Goal: Task Accomplishment & Management: Complete application form

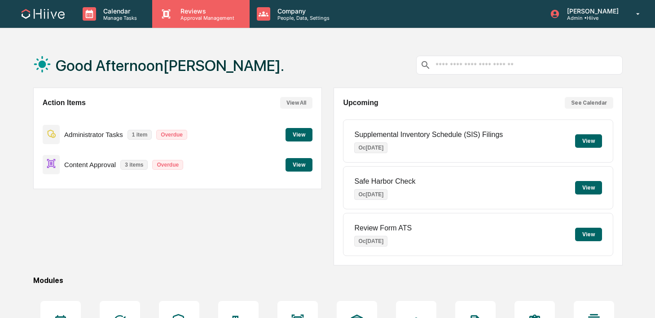
click at [168, 8] on icon at bounding box center [165, 13] width 13 height 13
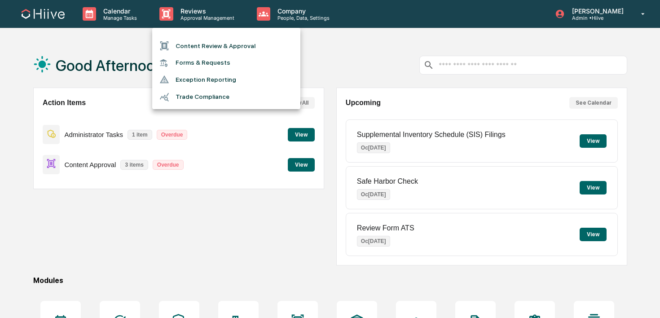
click at [191, 44] on li "Content Review & Approval" at bounding box center [226, 45] width 148 height 17
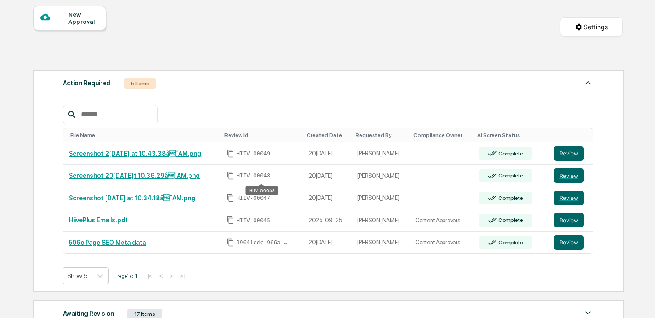
scroll to position [97, 0]
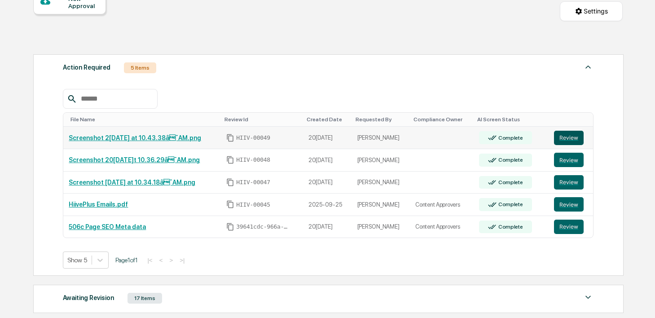
click at [571, 143] on button "Review" at bounding box center [569, 138] width 30 height 14
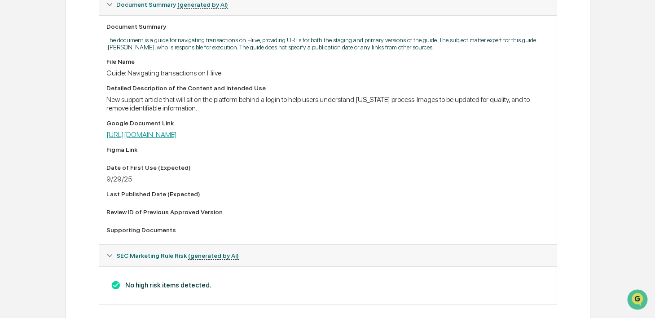
click at [177, 136] on link "[URL][DOMAIN_NAME]" at bounding box center [141, 134] width 70 height 9
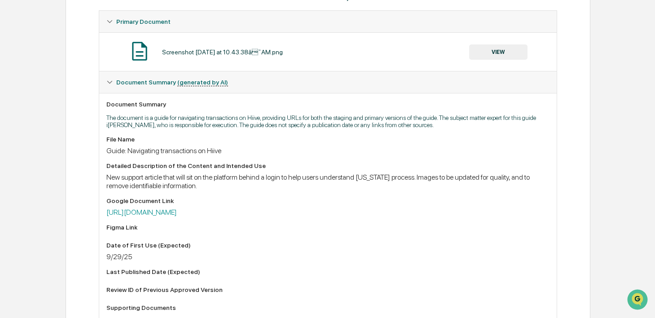
click at [482, 49] on button "VIEW" at bounding box center [498, 51] width 58 height 15
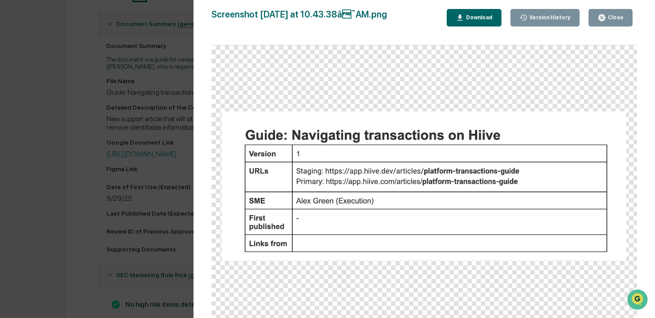
scroll to position [247, 0]
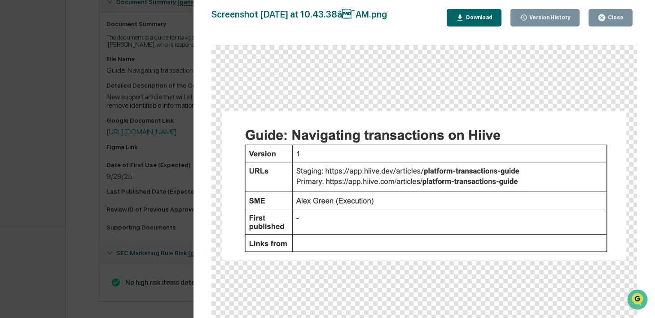
click at [599, 17] on icon "button" at bounding box center [602, 17] width 9 height 9
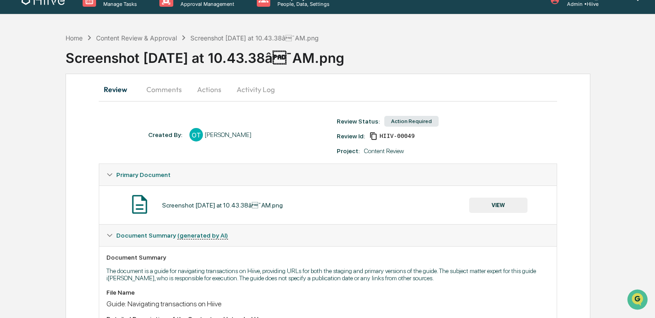
scroll to position [0, 0]
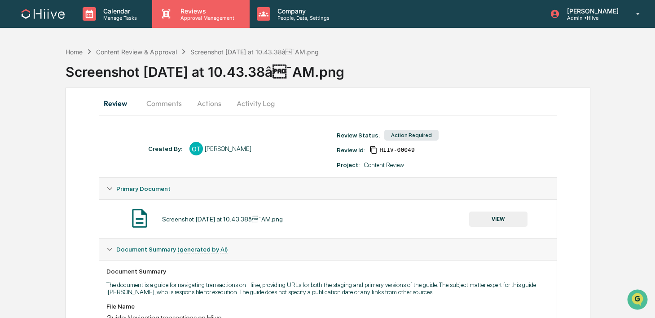
click at [175, 21] on div "Reviews Approval Management" at bounding box center [200, 14] width 97 height 28
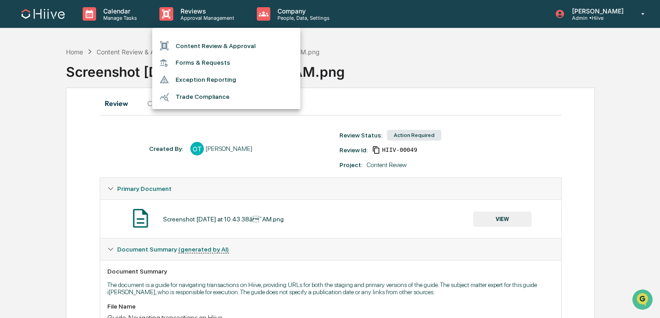
click at [178, 42] on li "Content Review & Approval" at bounding box center [226, 45] width 148 height 17
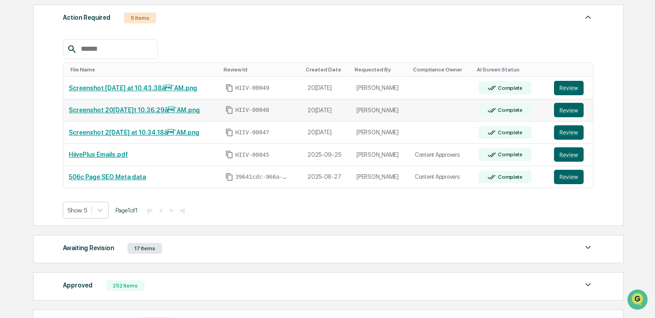
scroll to position [152, 0]
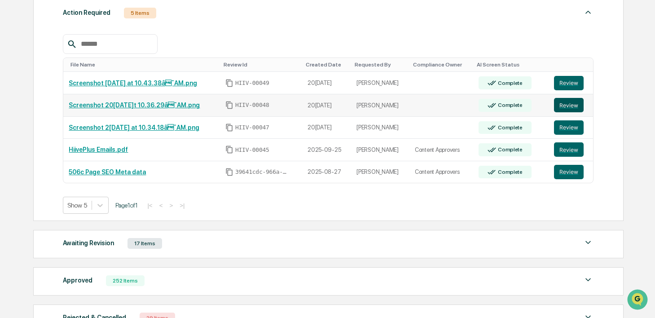
click at [566, 108] on button "Review" at bounding box center [569, 105] width 30 height 14
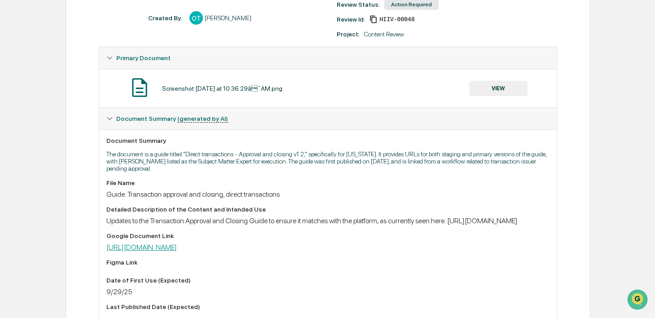
click at [177, 251] on link "[URL][DOMAIN_NAME]" at bounding box center [141, 247] width 70 height 9
click at [482, 92] on button "VIEW" at bounding box center [498, 88] width 58 height 15
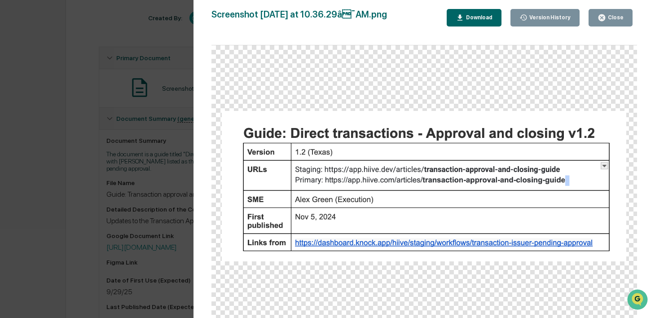
click at [151, 172] on div "Version History 09/26/2025, 05:38 PM Olivia Thornton Screenshot 2025-09-26 at 1…" at bounding box center [327, 159] width 655 height 318
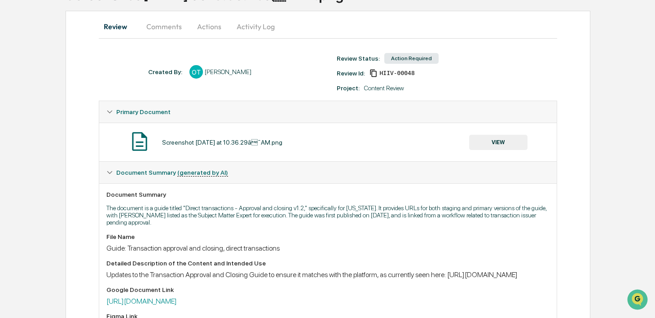
scroll to position [16, 0]
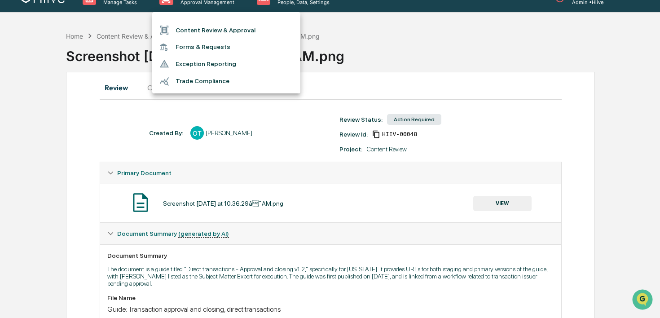
click at [179, 33] on li "Content Review & Approval" at bounding box center [226, 30] width 148 height 17
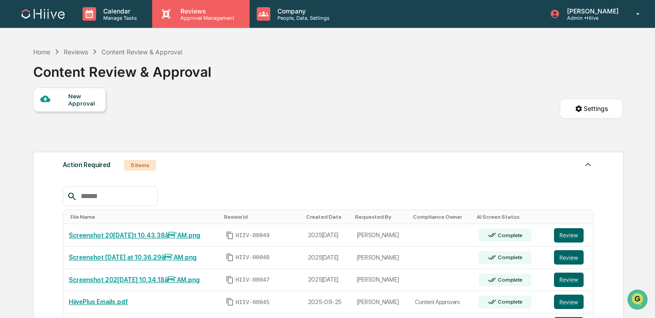
click at [184, 26] on div "Reviews Approval Management" at bounding box center [200, 14] width 97 height 28
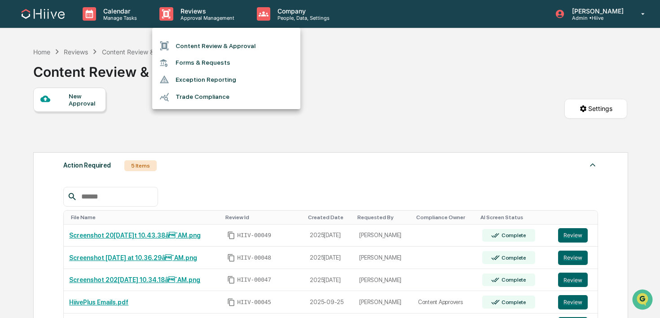
click at [183, 44] on li "Content Review & Approval" at bounding box center [226, 45] width 148 height 17
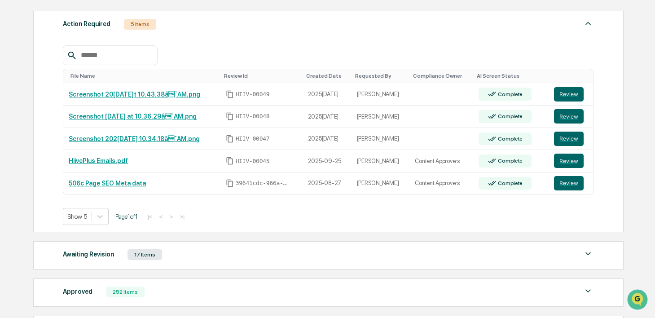
scroll to position [159, 0]
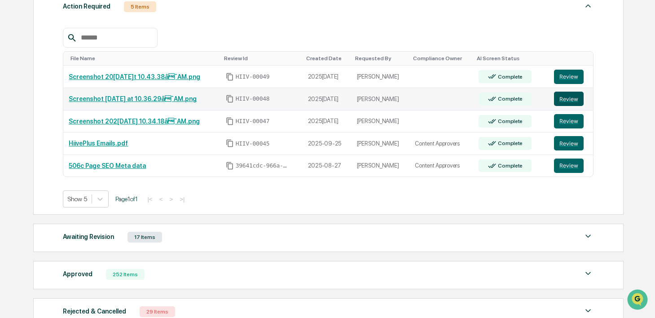
click at [571, 98] on button "Review" at bounding box center [569, 99] width 30 height 14
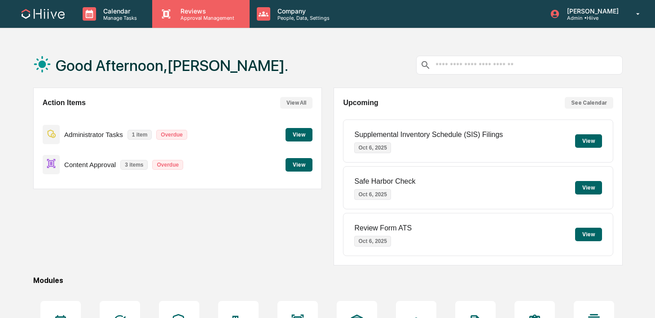
click at [211, 20] on p "Approval Management" at bounding box center [206, 18] width 66 height 6
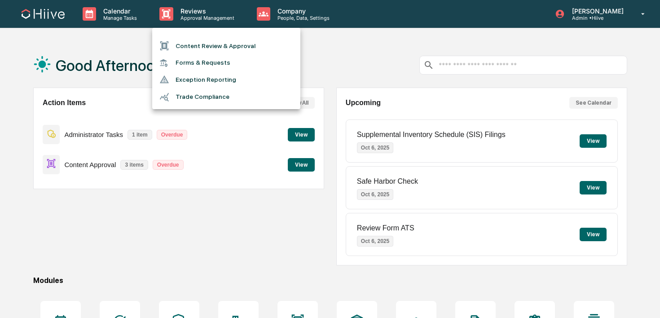
click at [207, 44] on li "Content Review & Approval" at bounding box center [226, 45] width 148 height 17
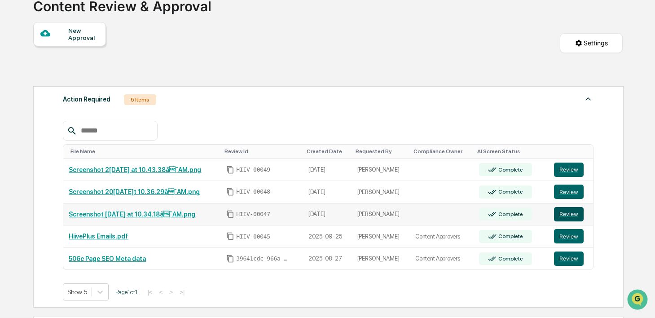
click at [572, 216] on button "Review" at bounding box center [569, 214] width 30 height 14
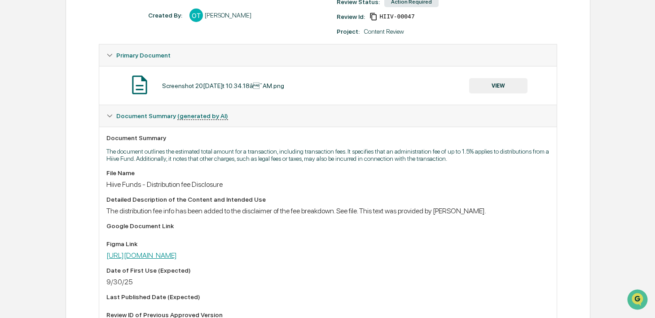
click at [177, 260] on link "[URL][DOMAIN_NAME]" at bounding box center [141, 255] width 70 height 9
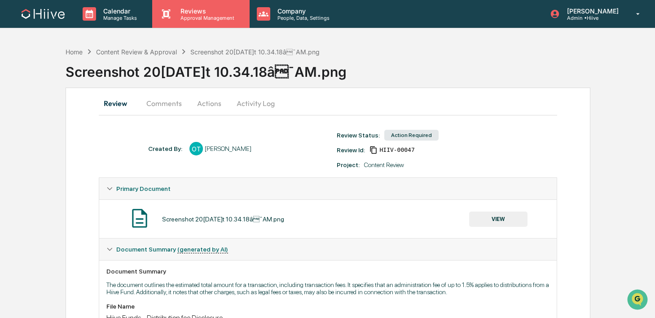
click at [220, 22] on div "Reviews Approval Management" at bounding box center [200, 14] width 97 height 28
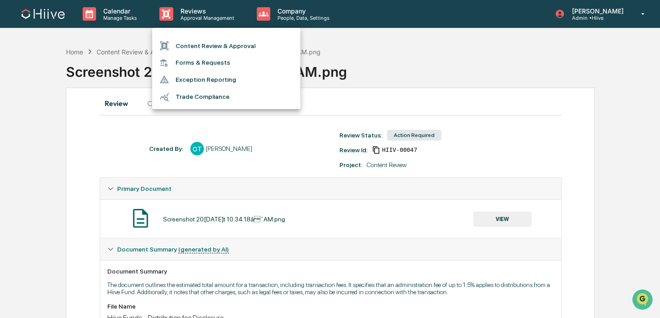
click at [209, 43] on li "Content Review & Approval" at bounding box center [226, 45] width 148 height 17
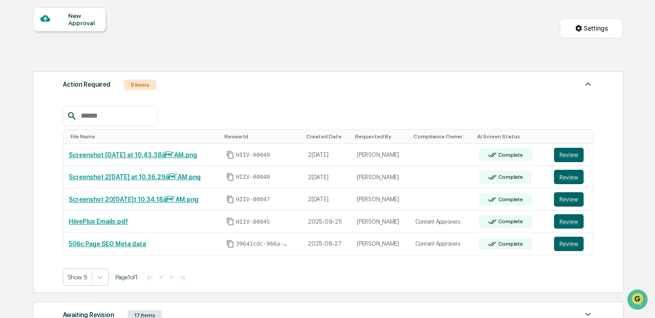
scroll to position [81, 0]
click at [558, 199] on button "Review" at bounding box center [569, 199] width 30 height 14
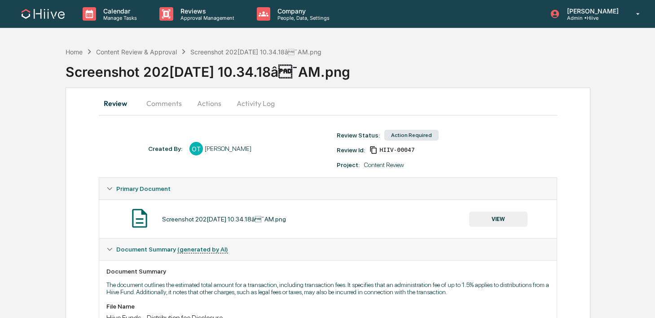
click at [267, 99] on button "Activity Log" at bounding box center [255, 103] width 53 height 22
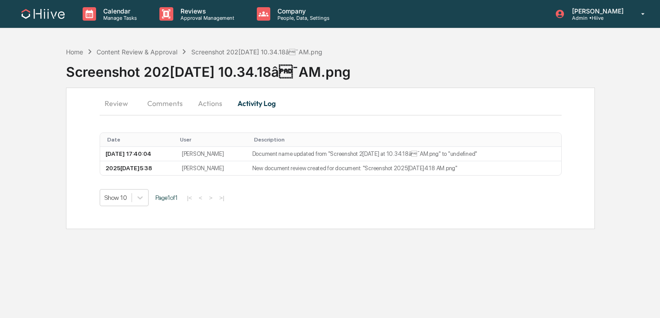
click at [212, 105] on button "Actions" at bounding box center [210, 103] width 40 height 22
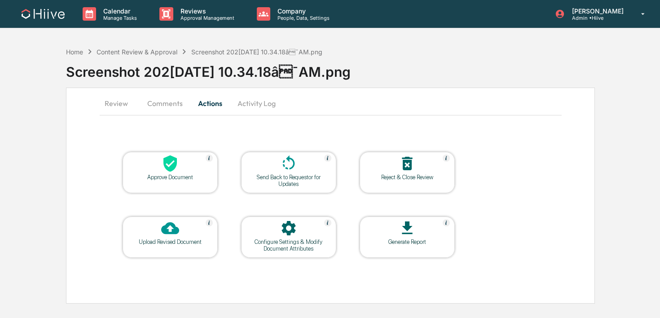
click at [286, 167] on icon at bounding box center [288, 162] width 12 height 14
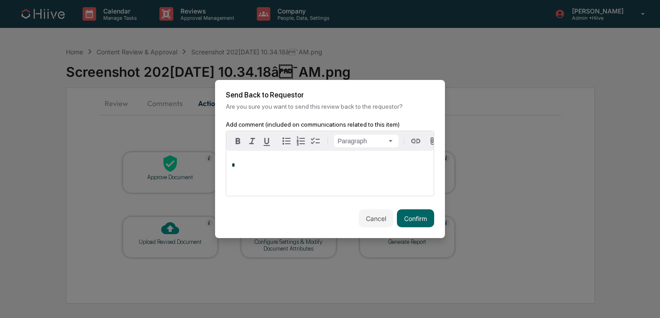
click at [315, 183] on div "*" at bounding box center [329, 173] width 207 height 45
click at [412, 221] on button "Confirm" at bounding box center [415, 218] width 37 height 18
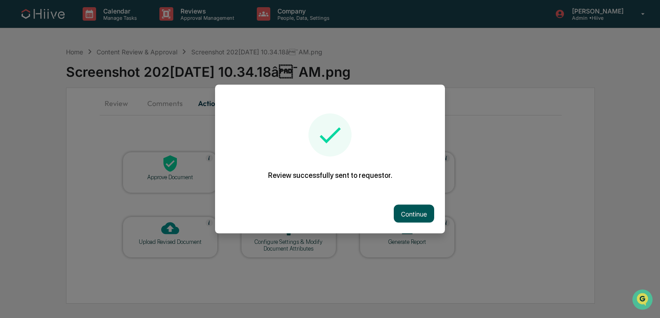
click at [406, 216] on button "Continue" at bounding box center [414, 214] width 40 height 18
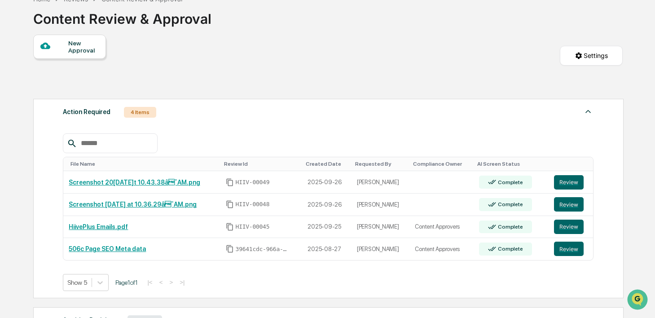
scroll to position [71, 0]
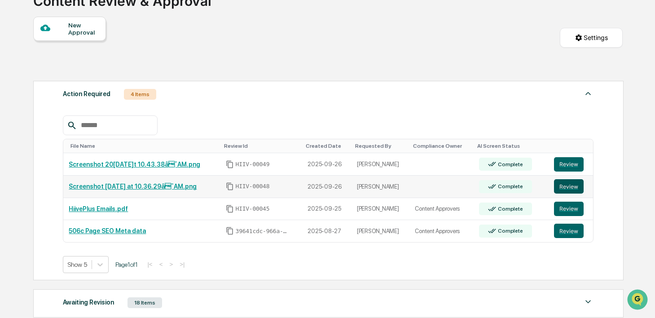
click at [572, 185] on button "Review" at bounding box center [569, 186] width 30 height 14
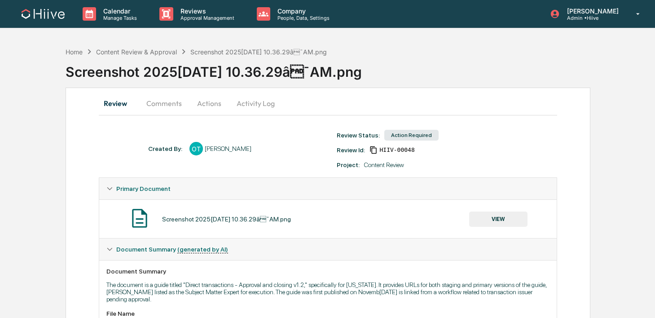
click at [381, 167] on div "Content Review" at bounding box center [384, 164] width 40 height 7
click at [154, 99] on button "Comments" at bounding box center [164, 103] width 50 height 22
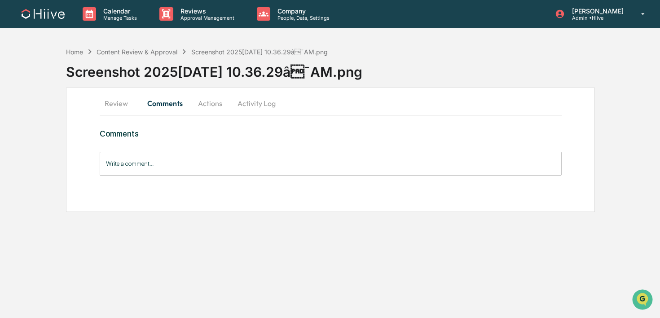
click at [209, 105] on button "Actions" at bounding box center [210, 103] width 40 height 22
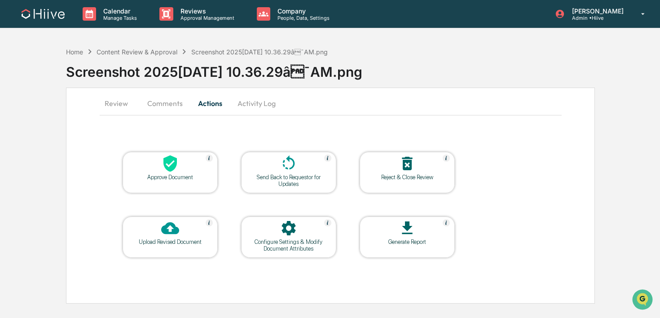
click at [252, 101] on button "Activity Log" at bounding box center [256, 103] width 53 height 22
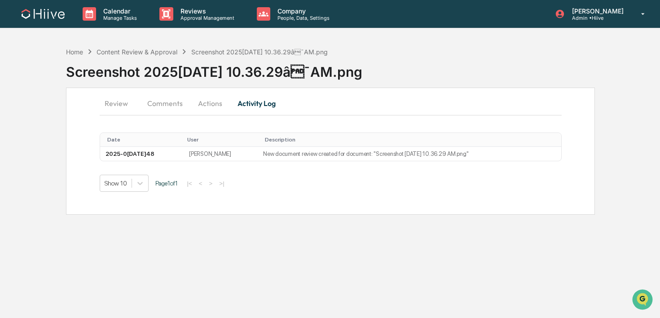
click at [111, 106] on button "Review" at bounding box center [120, 103] width 40 height 22
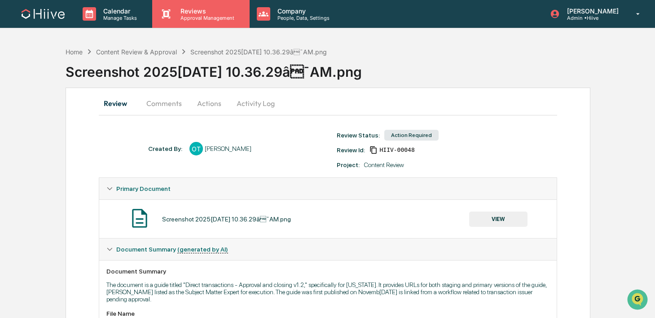
click at [196, 18] on p "Approval Management" at bounding box center [206, 18] width 66 height 6
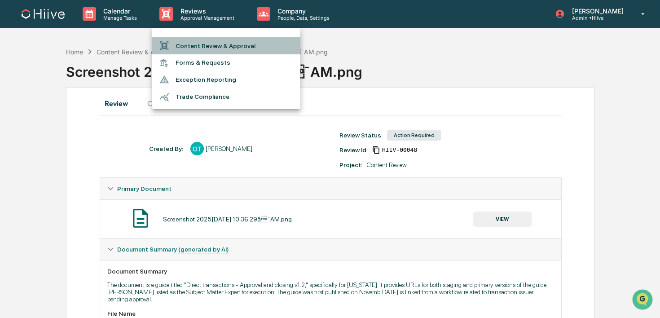
click at [194, 41] on li "Content Review & Approval" at bounding box center [226, 45] width 148 height 17
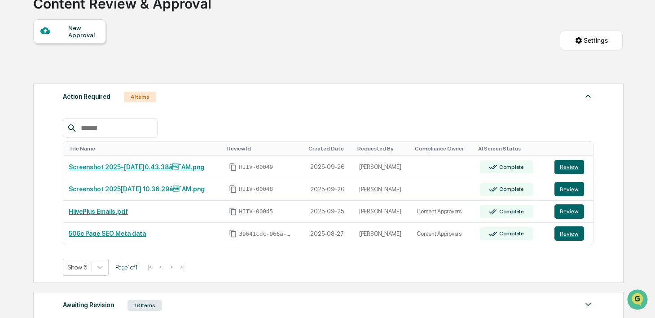
scroll to position [70, 0]
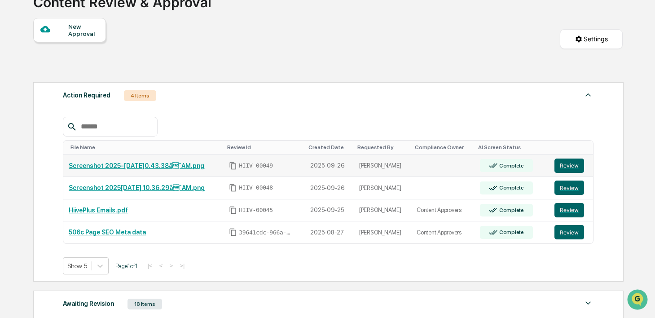
click at [454, 173] on td at bounding box center [442, 165] width 63 height 22
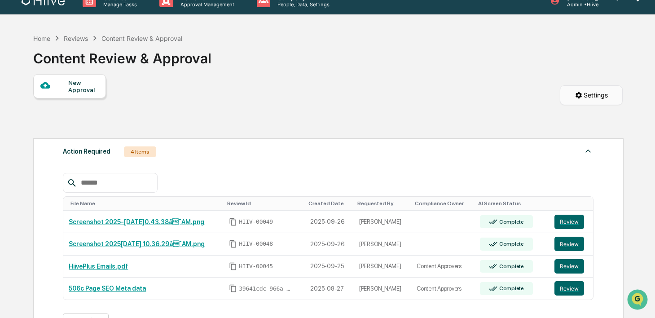
scroll to position [0, 0]
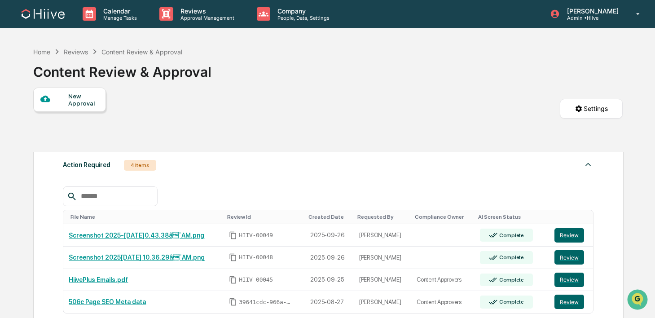
click at [592, 119] on div "New Approval Settings" at bounding box center [328, 118] width 590 height 60
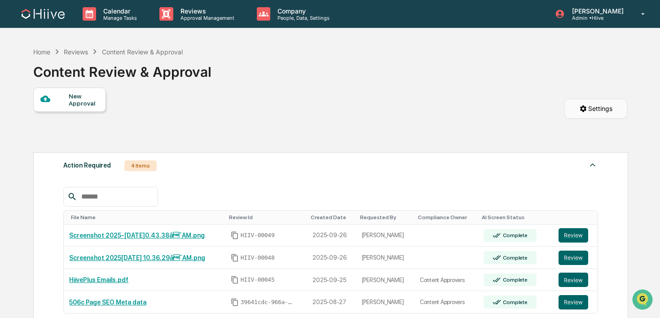
click at [592, 114] on html "Calendar Manage Tasks Reviews Approval Management Company People, Data, Setting…" at bounding box center [330, 159] width 660 height 318
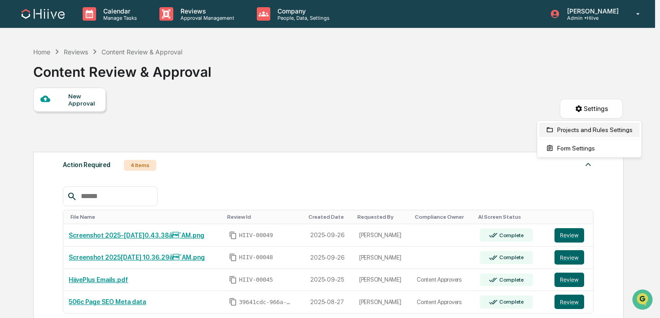
click at [581, 130] on div "Projects and Rules Settings" at bounding box center [589, 130] width 101 height 14
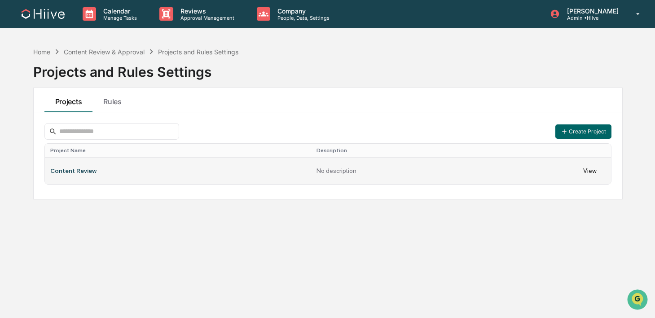
click at [590, 169] on td "View" at bounding box center [594, 170] width 33 height 27
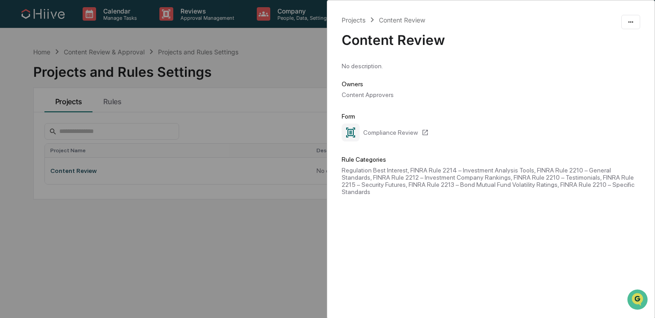
click at [388, 95] on div "Content Approvers" at bounding box center [491, 94] width 299 height 7
click at [233, 280] on div "Projects Content Review Content Review No description. Owners Content Approvers…" at bounding box center [327, 159] width 655 height 318
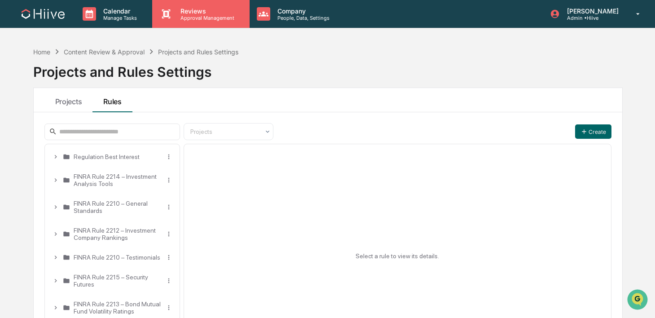
click at [184, 25] on div "Reviews Approval Management" at bounding box center [200, 14] width 97 height 28
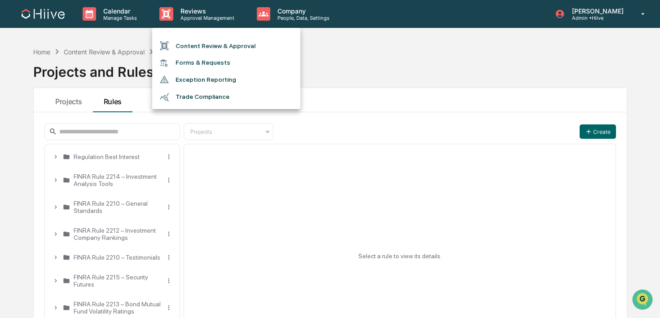
click at [185, 40] on li "Content Review & Approval" at bounding box center [226, 45] width 148 height 17
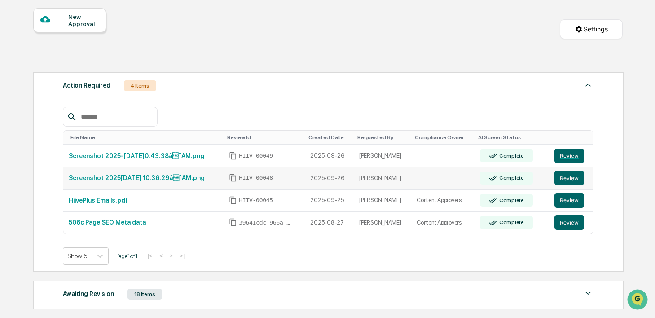
scroll to position [81, 0]
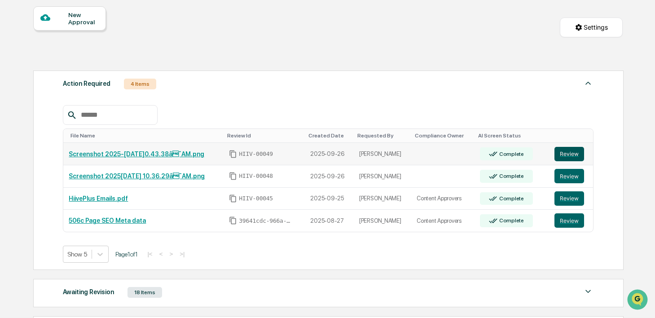
click at [563, 155] on button "Review" at bounding box center [570, 154] width 30 height 14
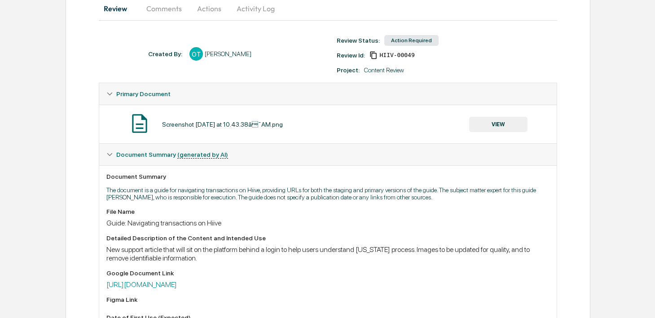
scroll to position [118, 0]
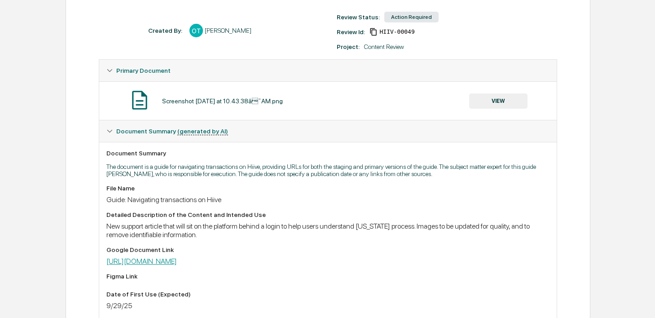
click at [177, 264] on link "[URL][DOMAIN_NAME]" at bounding box center [141, 261] width 70 height 9
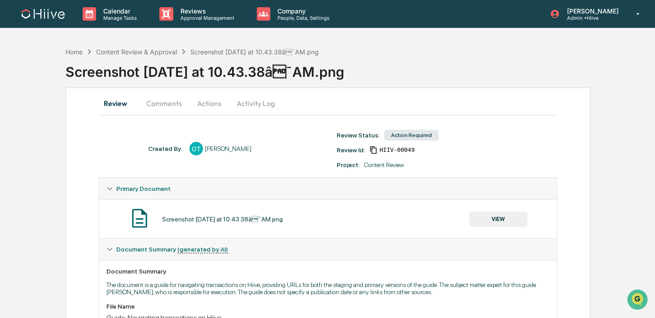
click at [256, 107] on button "Activity Log" at bounding box center [255, 103] width 53 height 22
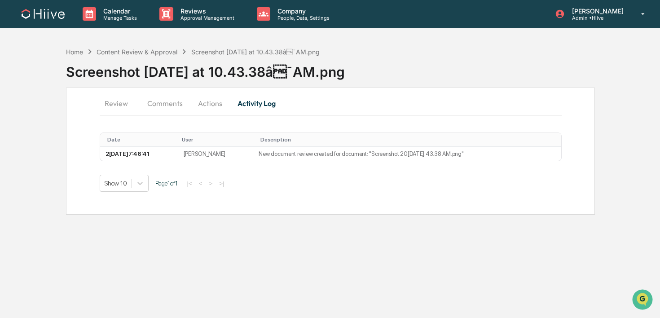
click at [224, 106] on button "Actions" at bounding box center [210, 103] width 40 height 22
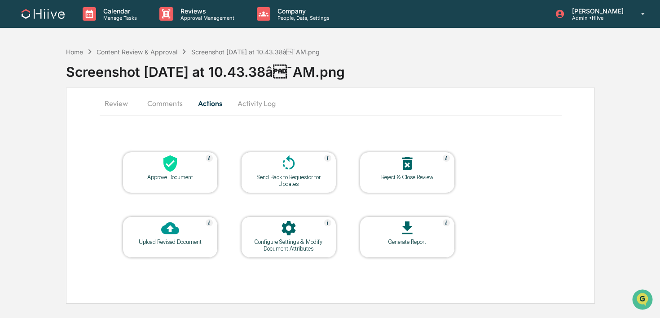
click at [282, 163] on icon at bounding box center [289, 163] width 18 height 18
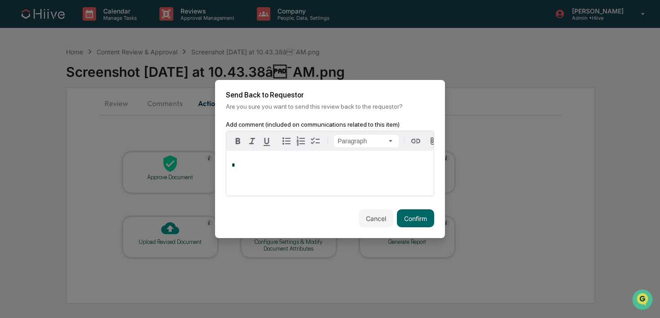
click at [308, 176] on div "*" at bounding box center [329, 173] width 207 height 45
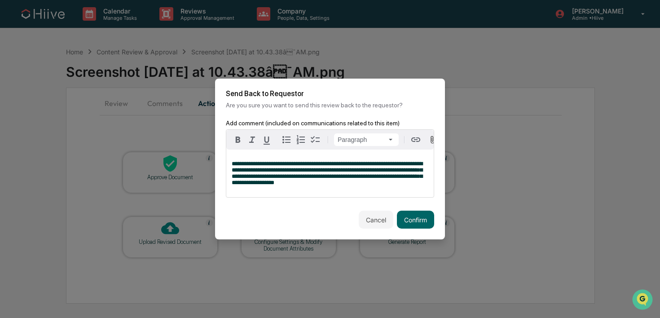
click at [280, 173] on span "**********" at bounding box center [327, 173] width 191 height 25
click at [301, 166] on span "**********" at bounding box center [327, 173] width 191 height 25
click at [348, 162] on div "**********" at bounding box center [329, 174] width 207 height 48
click at [400, 169] on span "**********" at bounding box center [327, 173] width 191 height 25
click at [429, 169] on div "**********" at bounding box center [329, 174] width 207 height 48
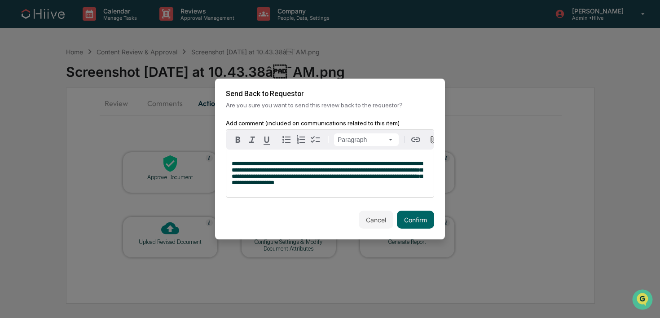
click at [282, 165] on span "**********" at bounding box center [327, 173] width 191 height 25
click at [280, 166] on span "**********" at bounding box center [327, 173] width 191 height 25
click at [286, 164] on span "**********" at bounding box center [327, 173] width 191 height 25
click at [408, 227] on button "Confirm" at bounding box center [415, 220] width 37 height 18
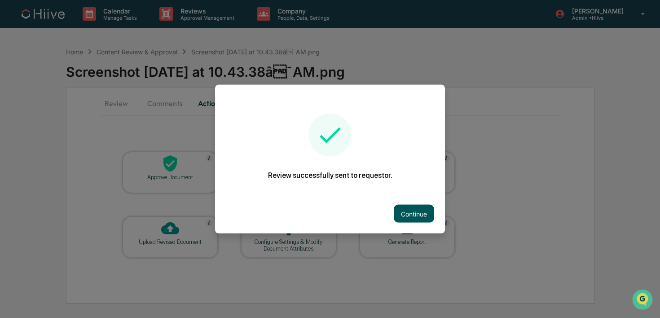
click at [395, 209] on button "Continue" at bounding box center [414, 214] width 40 height 18
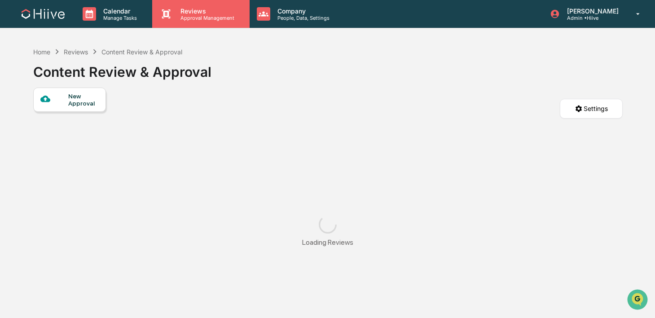
click at [204, 22] on div "Reviews Approval Management" at bounding box center [200, 14] width 97 height 28
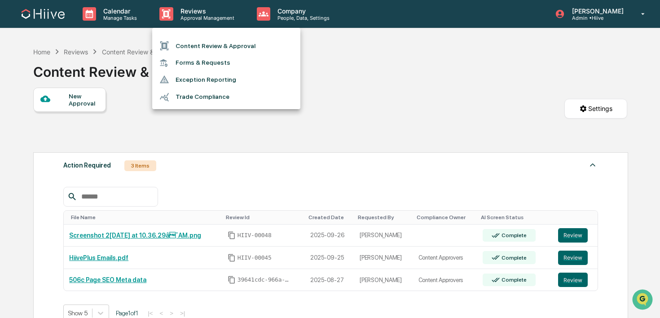
click at [204, 50] on li "Content Review & Approval" at bounding box center [226, 45] width 148 height 17
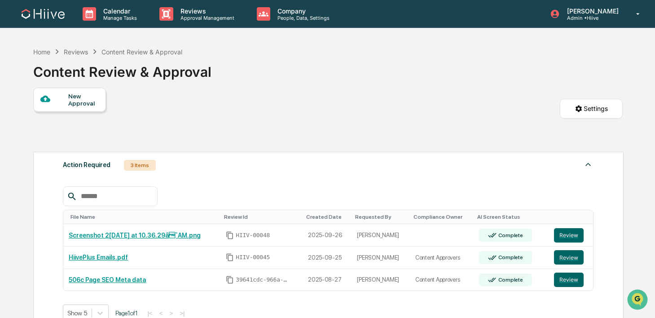
scroll to position [64, 0]
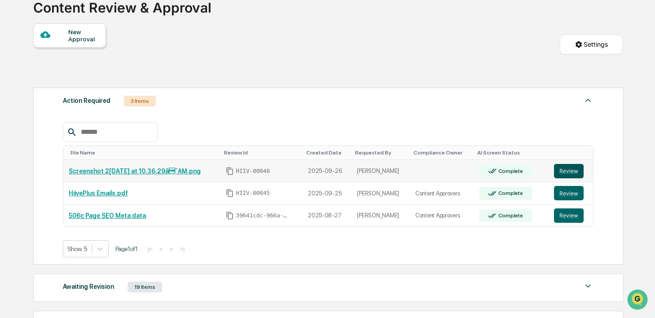
click at [567, 172] on button "Review" at bounding box center [569, 171] width 30 height 14
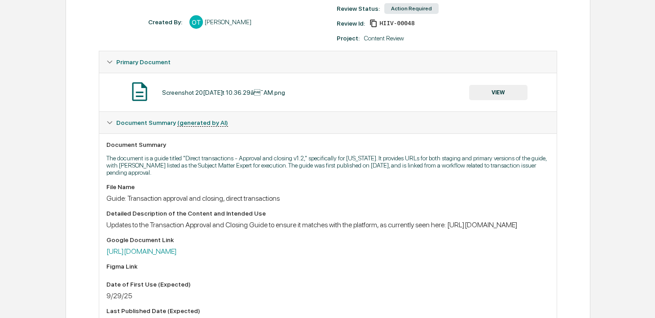
scroll to position [142, 0]
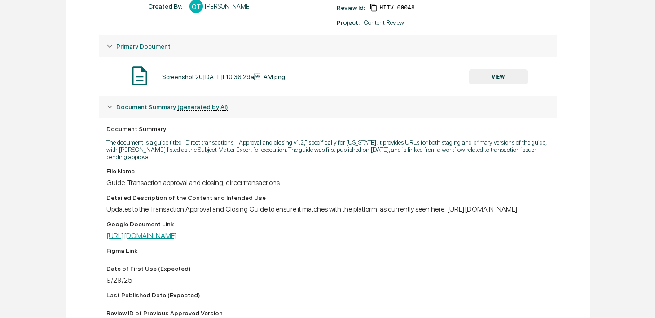
click at [177, 240] on link "[URL][DOMAIN_NAME]" at bounding box center [141, 235] width 70 height 9
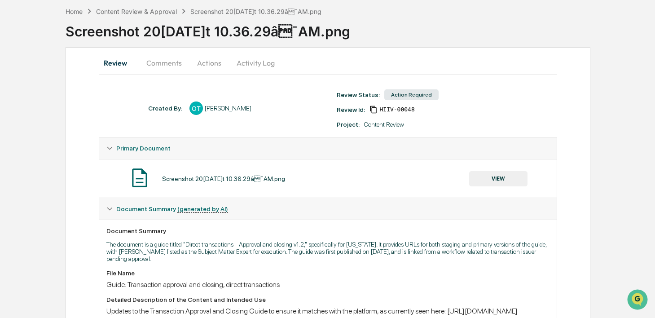
scroll to position [0, 0]
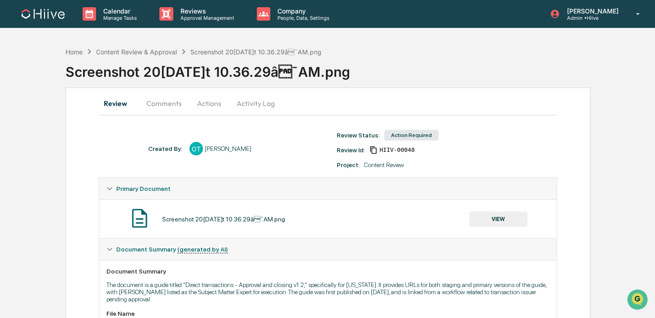
click at [264, 103] on button "Activity Log" at bounding box center [255, 103] width 53 height 22
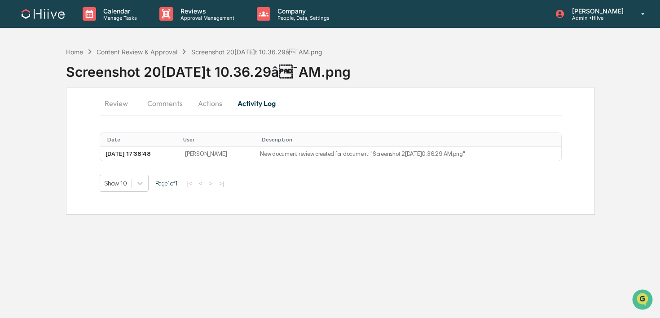
click at [210, 105] on button "Actions" at bounding box center [210, 103] width 40 height 22
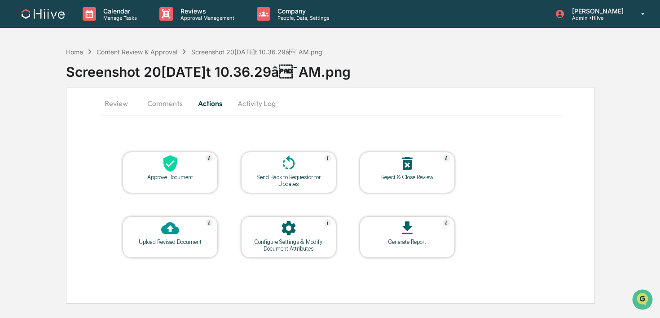
click at [277, 167] on div at bounding box center [289, 163] width 90 height 19
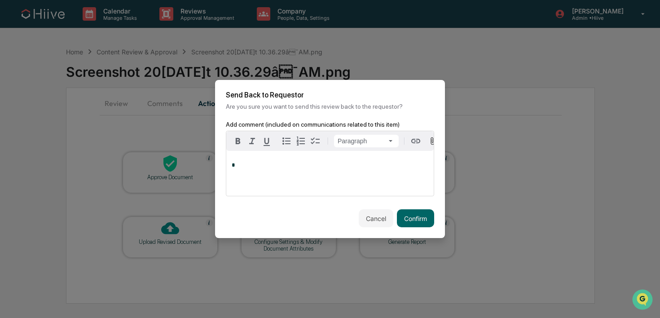
click at [314, 185] on div "*" at bounding box center [329, 173] width 207 height 45
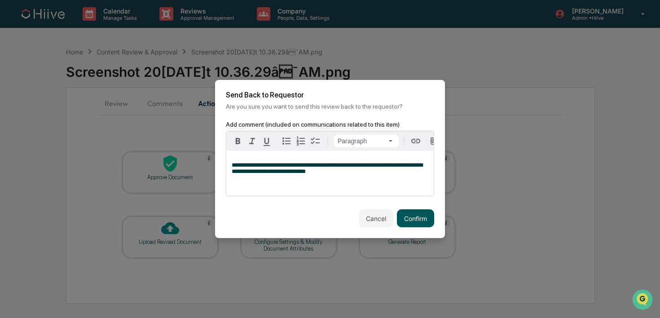
click at [414, 215] on button "Confirm" at bounding box center [415, 218] width 37 height 18
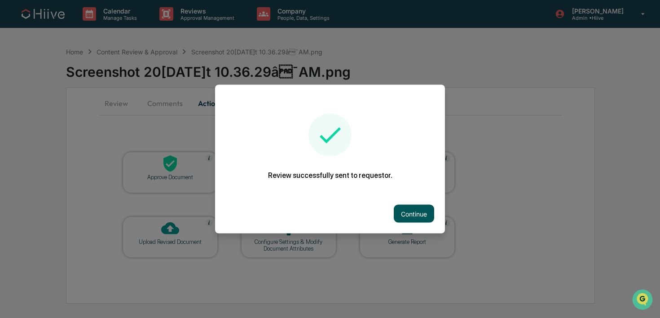
click at [399, 211] on button "Continue" at bounding box center [414, 214] width 40 height 18
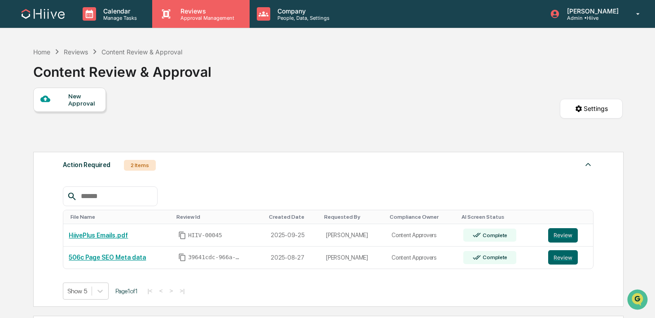
click at [189, 21] on div "Reviews Approval Management" at bounding box center [200, 14] width 97 height 28
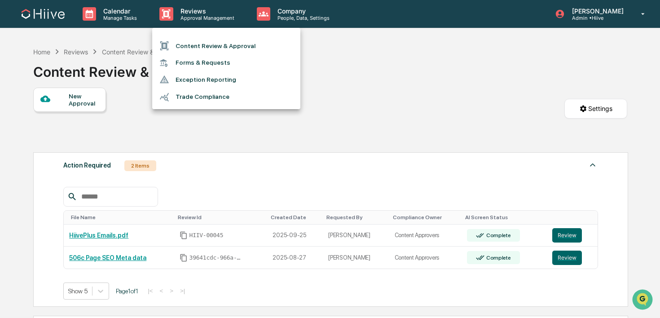
click at [118, 23] on div at bounding box center [330, 159] width 660 height 318
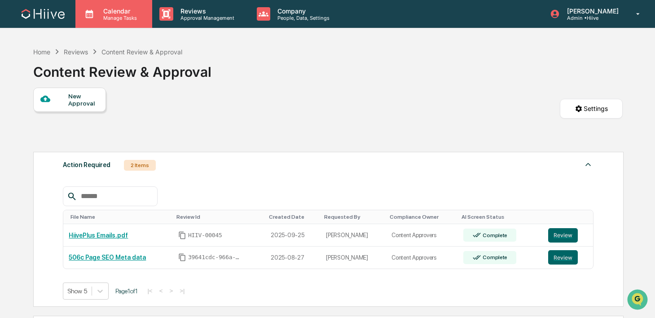
click at [114, 16] on p "Manage Tasks" at bounding box center [118, 18] width 45 height 6
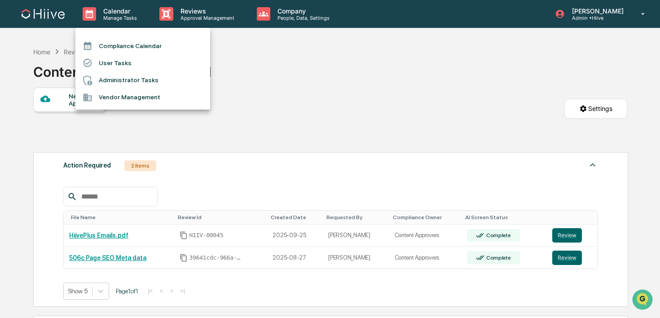
click at [169, 18] on div at bounding box center [330, 159] width 660 height 318
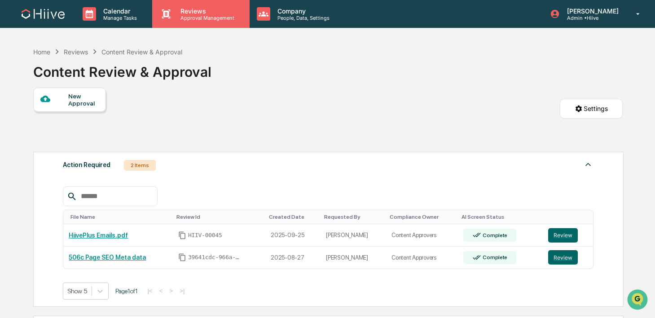
click at [170, 12] on icon at bounding box center [165, 13] width 13 height 13
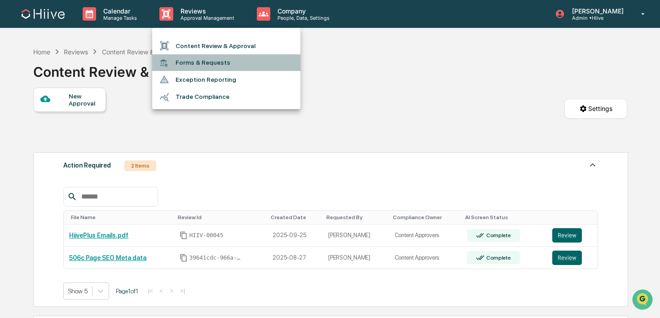
click at [178, 63] on li "Forms & Requests" at bounding box center [226, 62] width 148 height 17
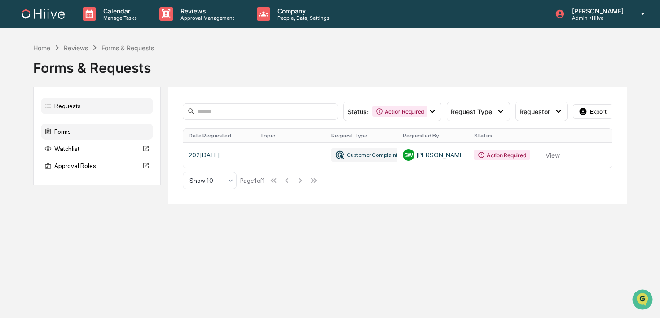
click at [76, 133] on div "Forms" at bounding box center [97, 131] width 112 height 16
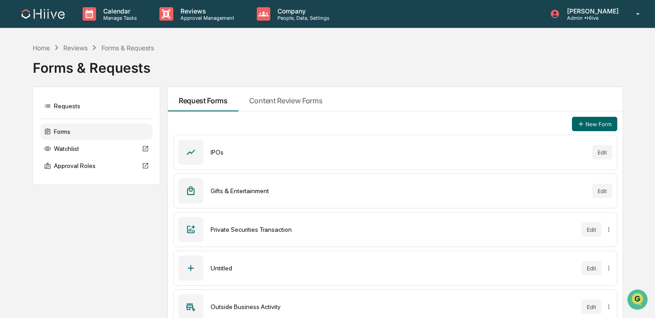
scroll to position [51, 0]
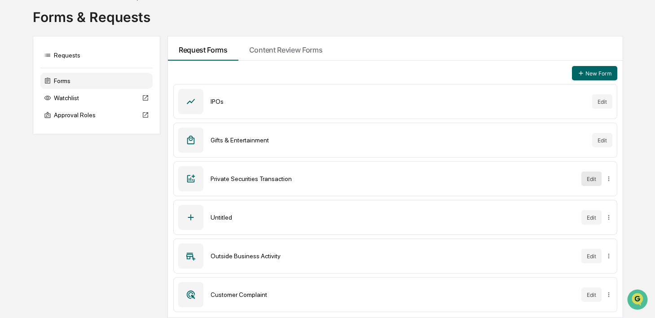
click at [593, 179] on button "Edit" at bounding box center [591, 179] width 20 height 14
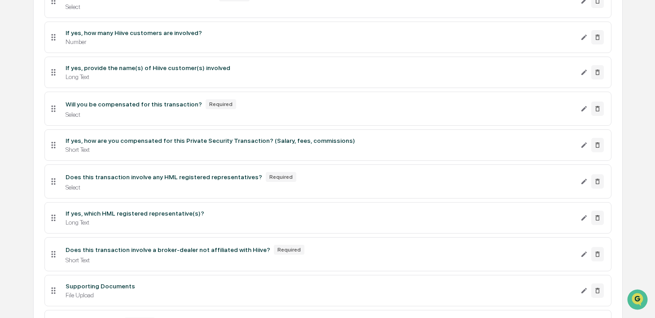
scroll to position [401, 0]
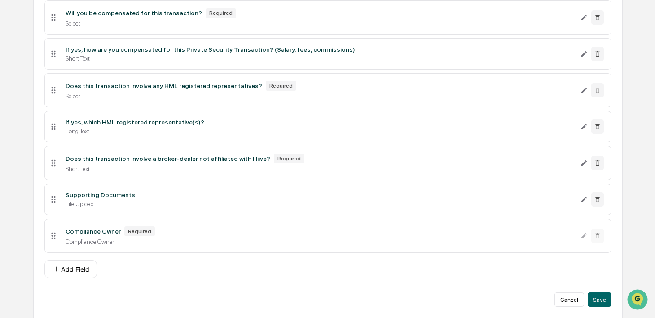
click at [353, 253] on ul "Requirement Description Only Descrtiption Required Long Text Your role in the P…" at bounding box center [327, 18] width 567 height 478
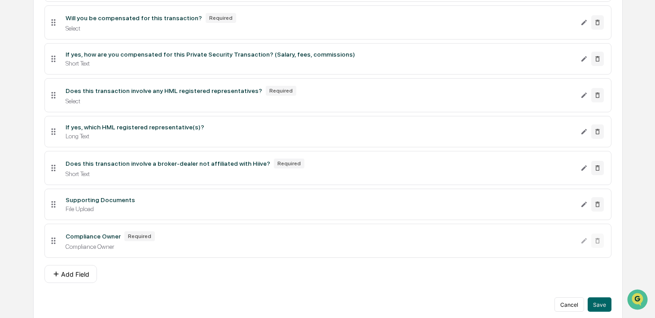
click at [95, 238] on div "Compliance Owner" at bounding box center [93, 236] width 55 height 7
click at [53, 246] on icon at bounding box center [53, 241] width 10 height 10
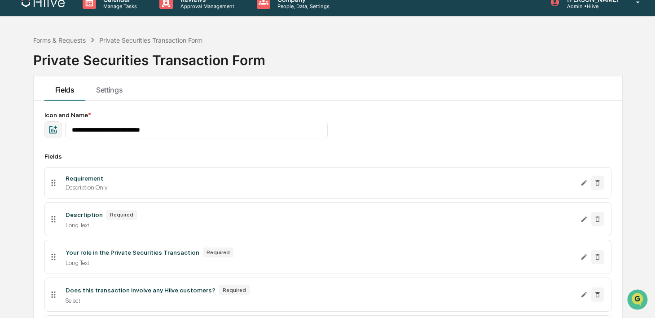
scroll to position [0, 0]
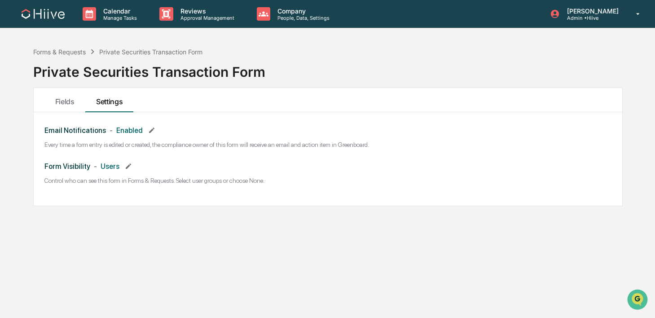
scroll to position [6, 0]
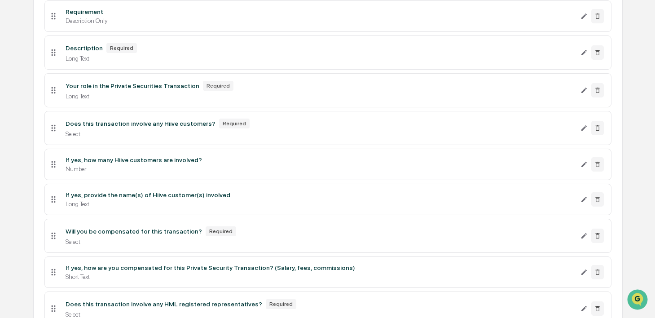
scroll to position [401, 0]
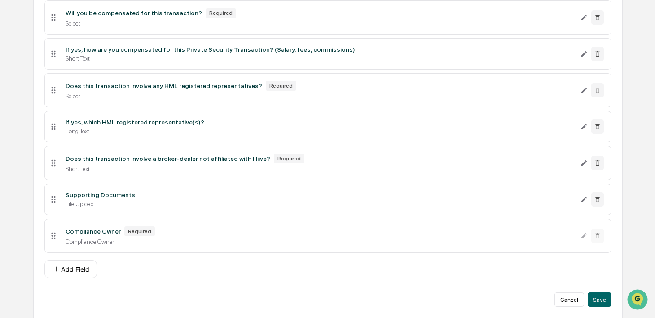
click at [68, 235] on div "Compliance Owner Required" at bounding box center [320, 231] width 508 height 10
click at [68, 231] on div "Compliance Owner" at bounding box center [93, 231] width 55 height 7
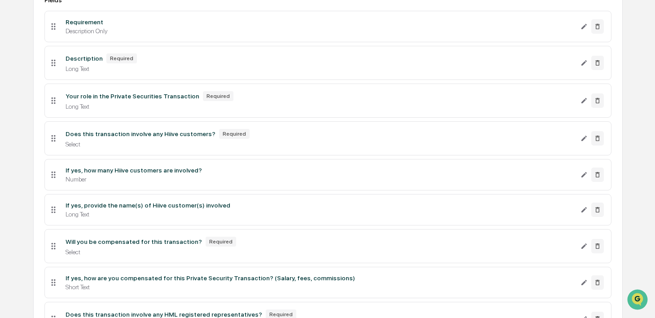
scroll to position [0, 0]
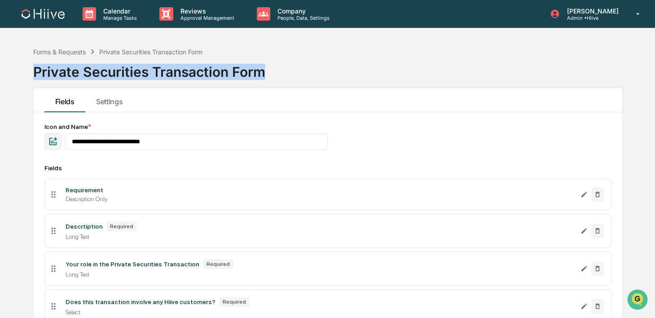
drag, startPoint x: 272, startPoint y: 72, endPoint x: 31, endPoint y: 75, distance: 240.7
copy div "Private Securities Transaction Form"
